Goal: Task Accomplishment & Management: Manage account settings

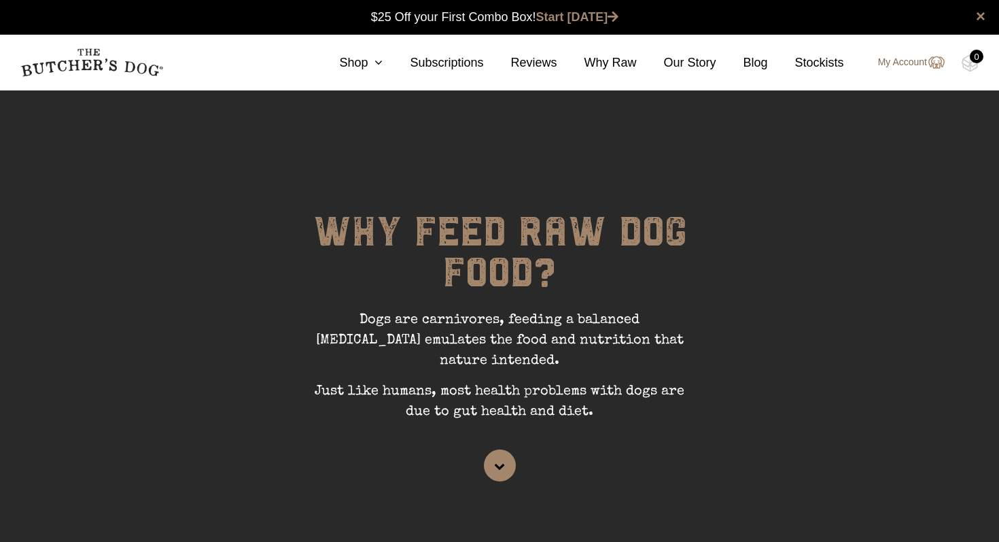
click at [902, 63] on link "My Account" at bounding box center [905, 62] width 80 height 16
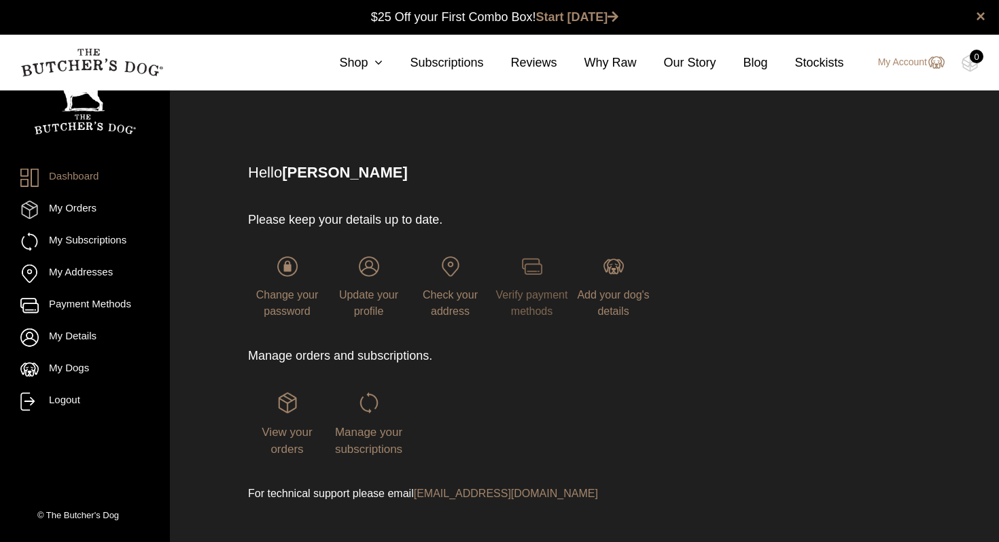
scroll to position [1, 0]
click at [101, 240] on link "My Subscriptions" at bounding box center [84, 242] width 129 height 18
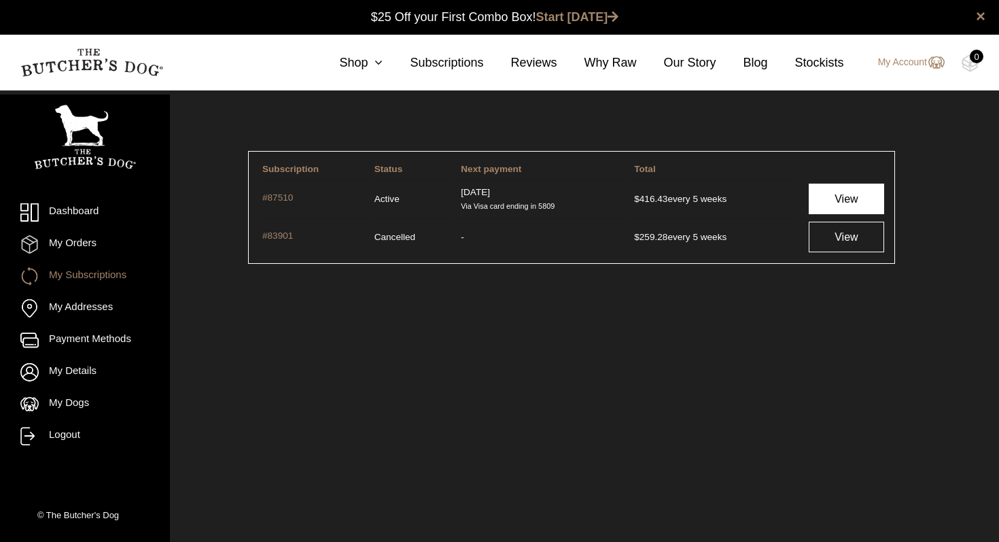
click at [840, 199] on link "View" at bounding box center [846, 199] width 75 height 31
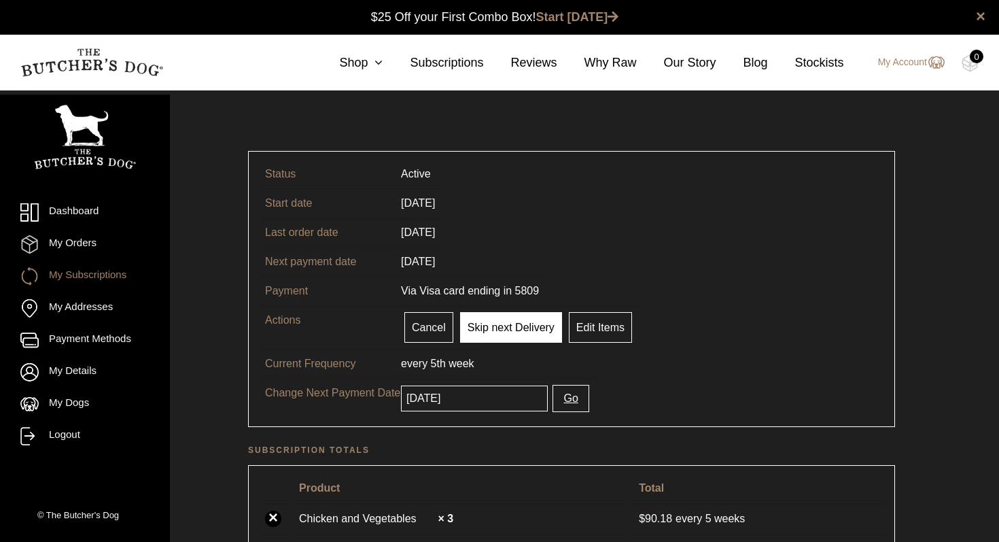
scroll to position [1, 0]
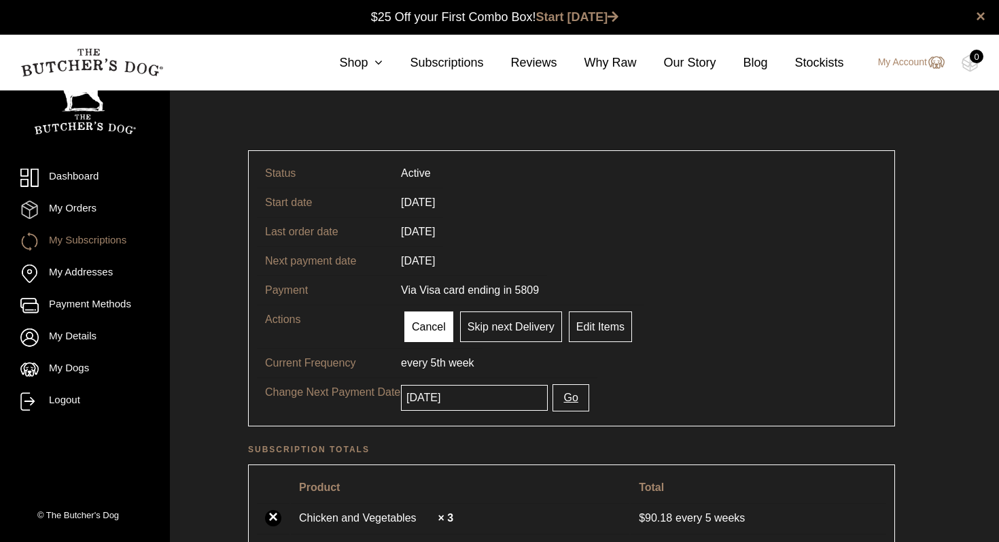
click at [428, 330] on link "Cancel" at bounding box center [429, 326] width 49 height 31
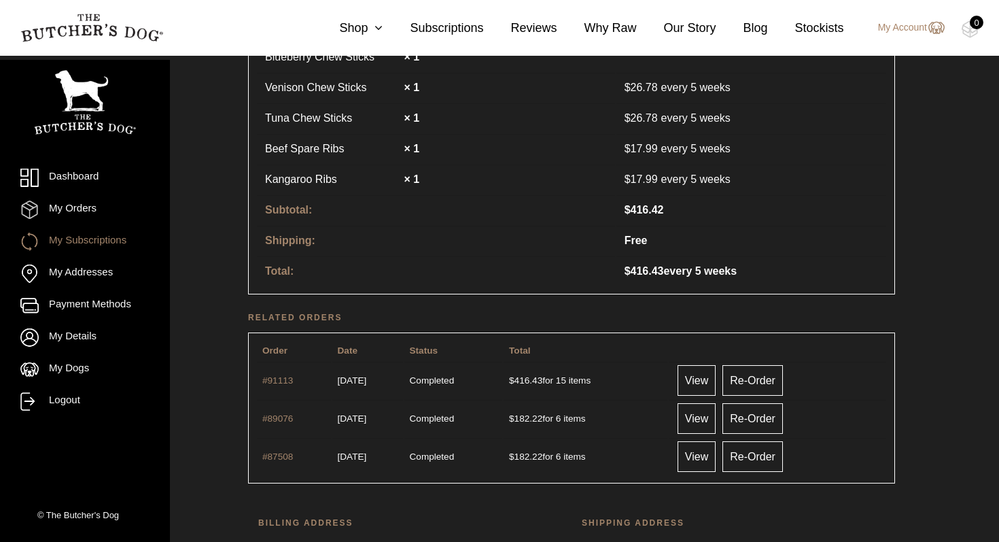
scroll to position [626, 0]
